Goal: Task Accomplishment & Management: Use online tool/utility

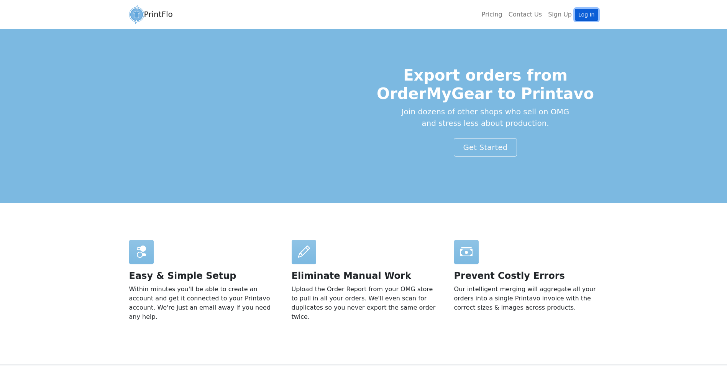
click at [585, 11] on link "Log In" at bounding box center [586, 15] width 23 height 12
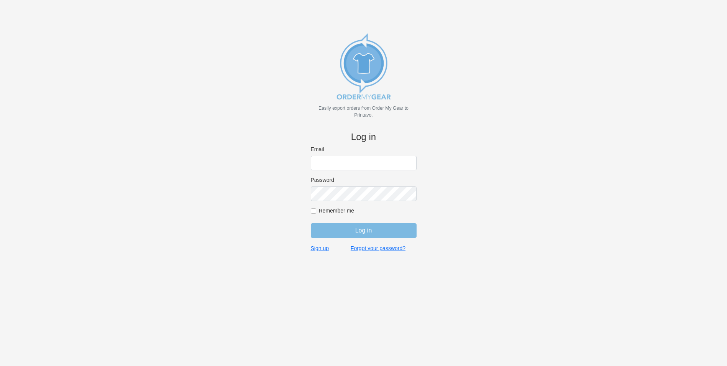
type input "[EMAIL_ADDRESS][DOMAIN_NAME]"
click at [355, 239] on form "Email bminkoff@shenkcompany.com Password Remember me Log in" at bounding box center [364, 195] width 106 height 99
click at [376, 227] on input "Log in" at bounding box center [364, 230] width 106 height 15
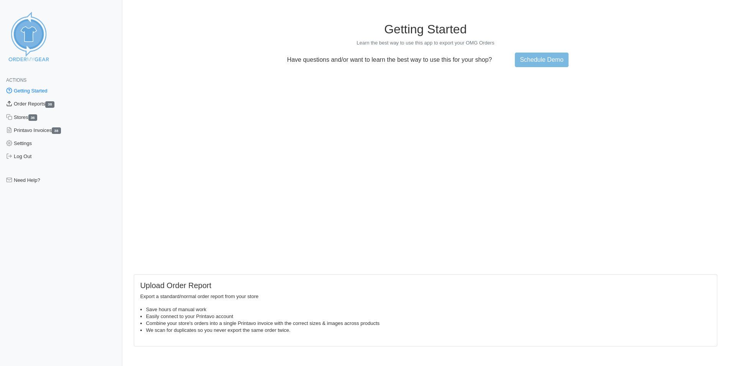
click at [39, 105] on link "Order Reports 38" at bounding box center [61, 103] width 122 height 13
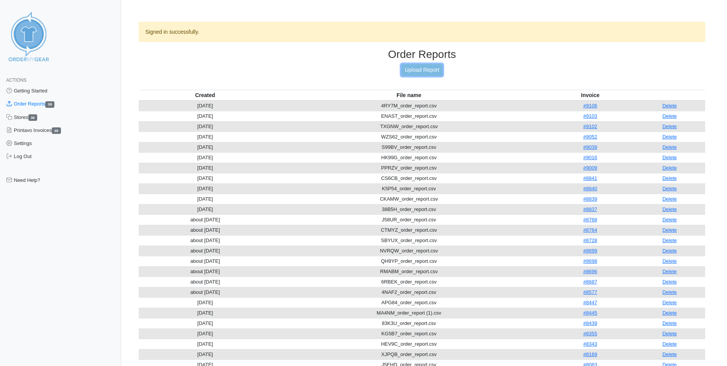
click at [421, 72] on link "Upload Report" at bounding box center [421, 70] width 41 height 12
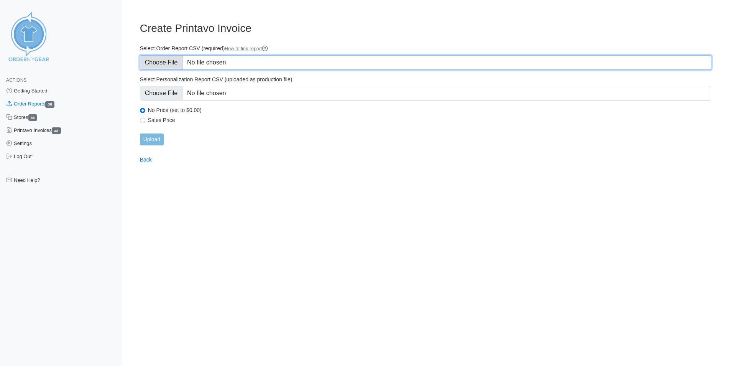
click at [248, 62] on input "Select Order Report CSV (required) How to find report" at bounding box center [425, 62] width 571 height 15
type input "C:\fakepath\V2H87_order_report.csv"
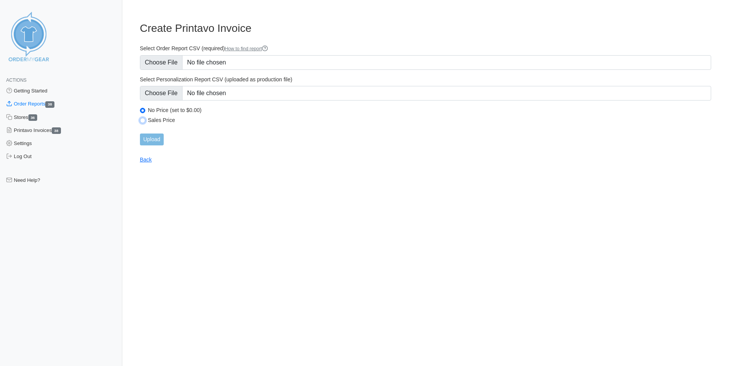
click at [142, 118] on input "Sales Price" at bounding box center [142, 120] width 5 height 5
radio input "true"
click at [161, 141] on input "Upload" at bounding box center [152, 139] width 24 height 12
